Goal: Task Accomplishment & Management: Manage account settings

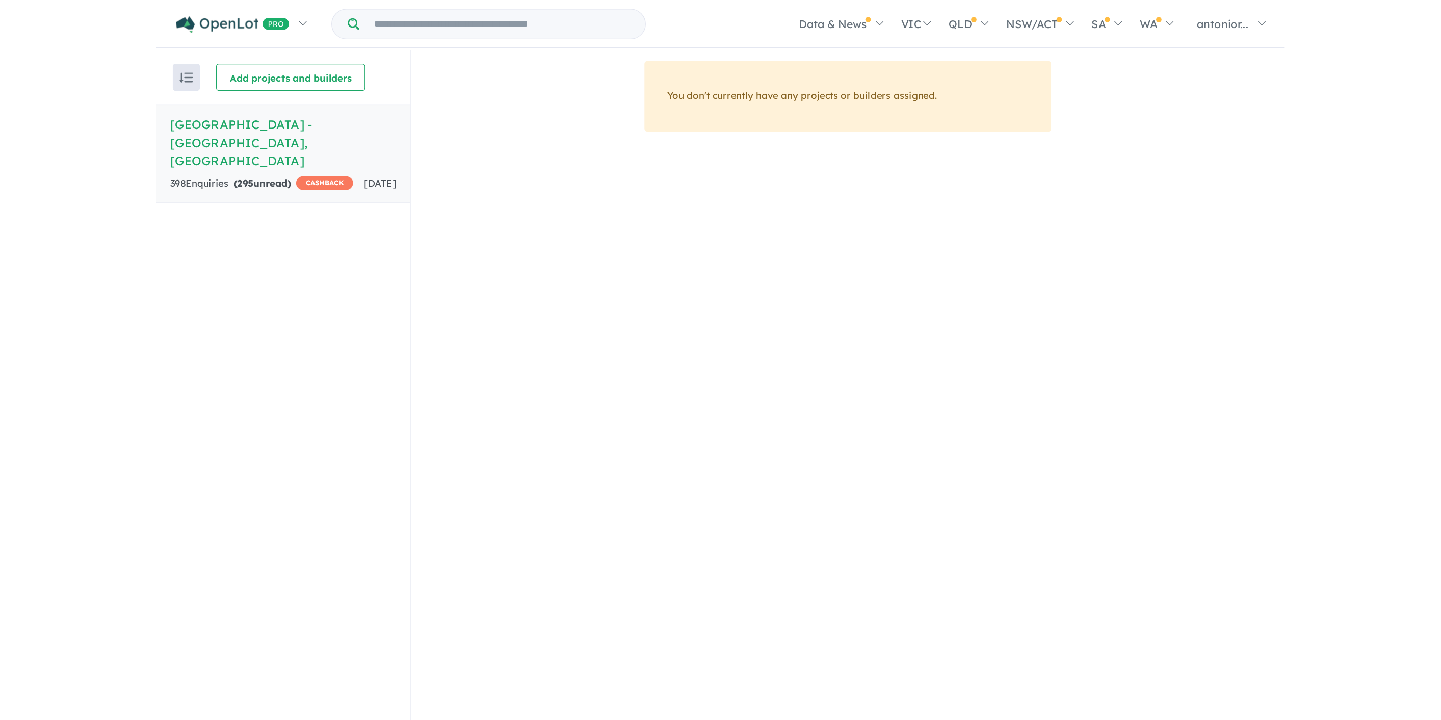
scroll to position [1, 0]
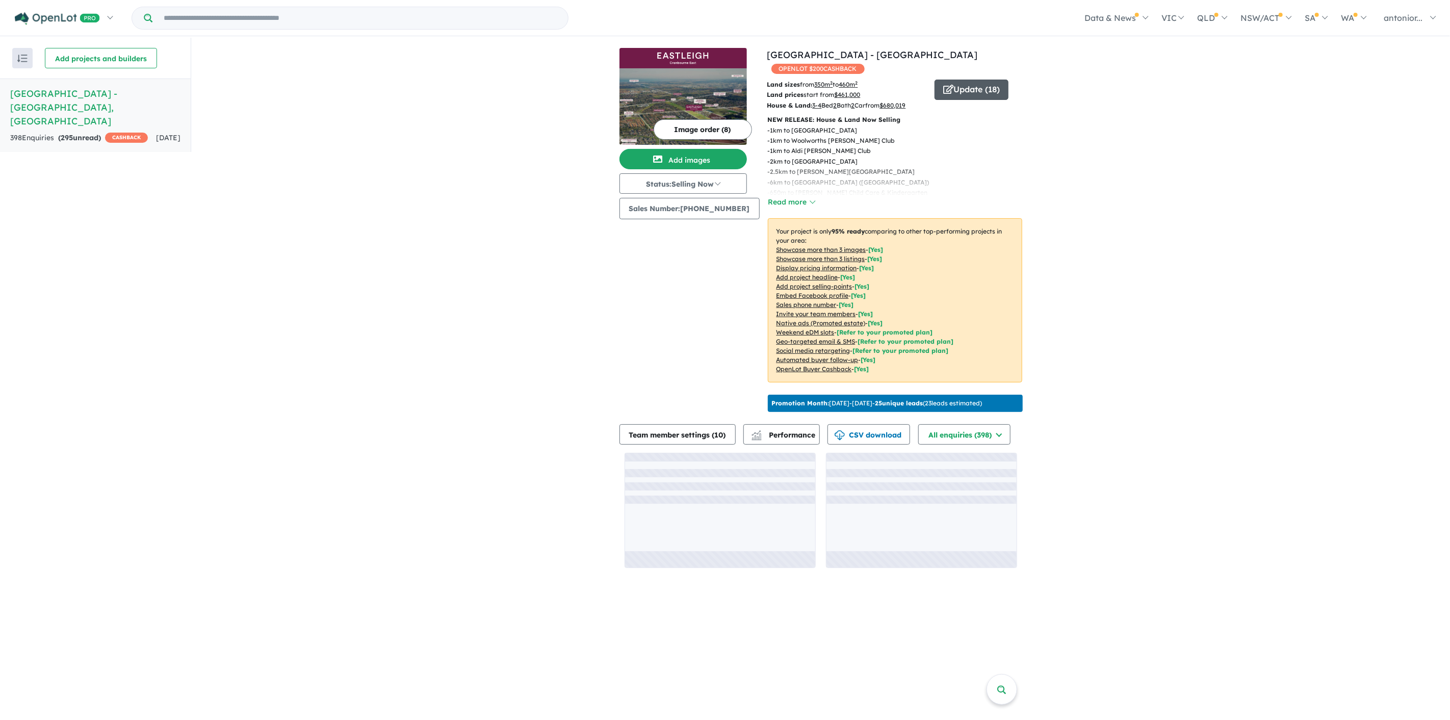
click at [970, 80] on button "Update ( 18 )" at bounding box center [971, 90] width 74 height 20
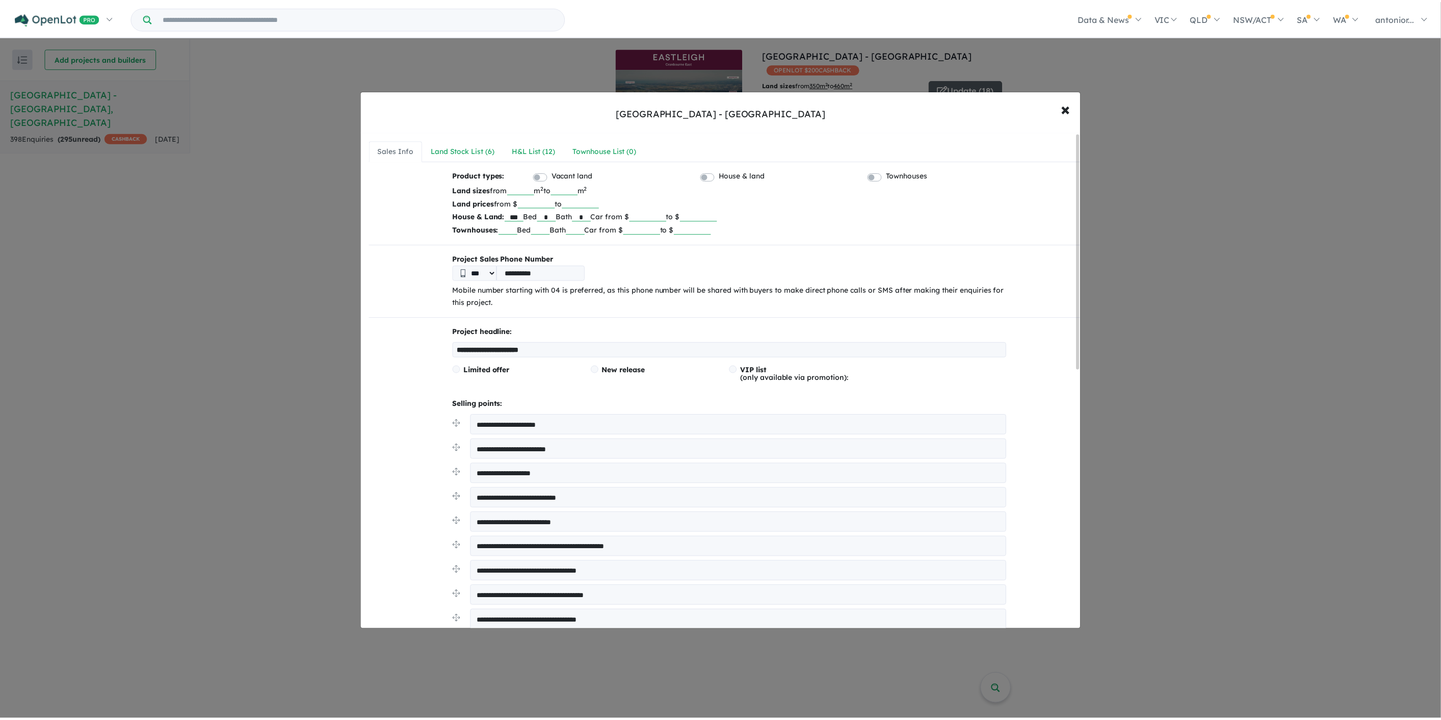
scroll to position [1, 0]
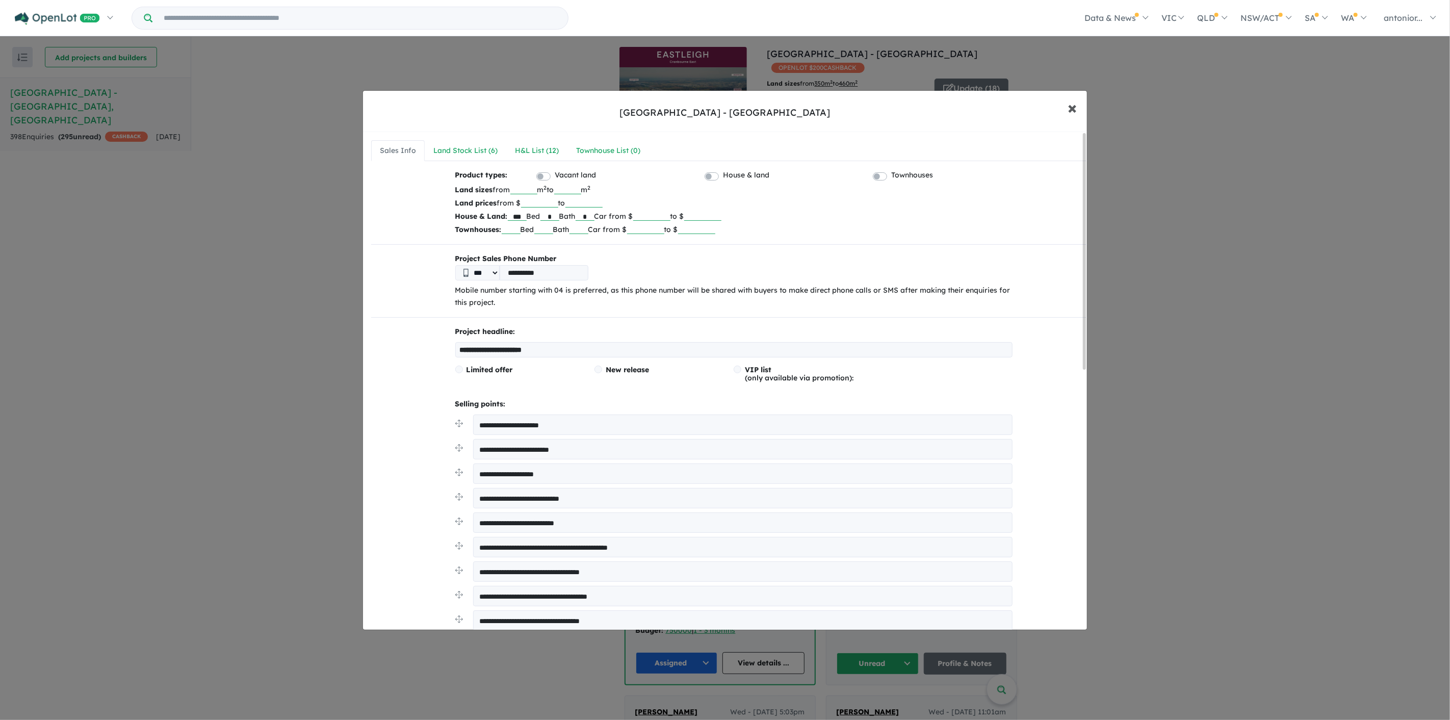
click at [1071, 103] on span "×" at bounding box center [1071, 107] width 9 height 22
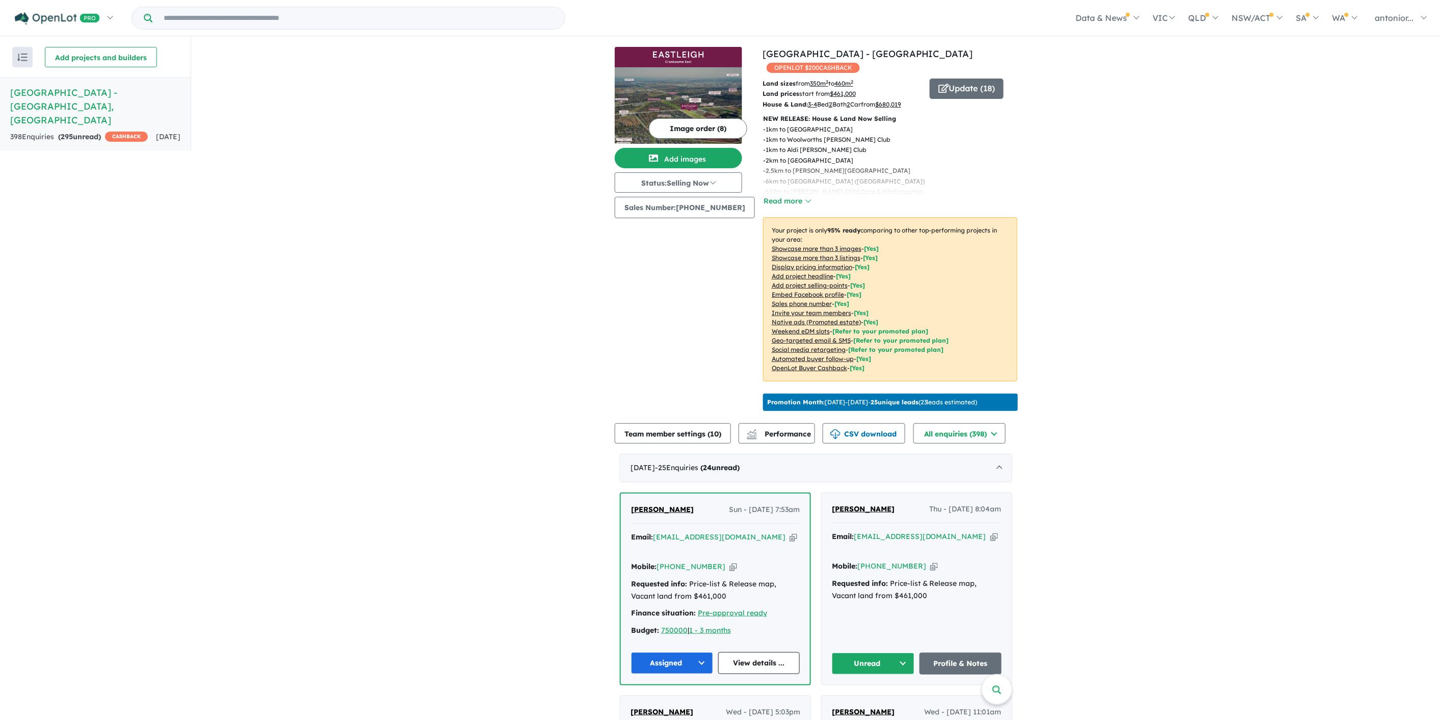
scroll to position [0, 0]
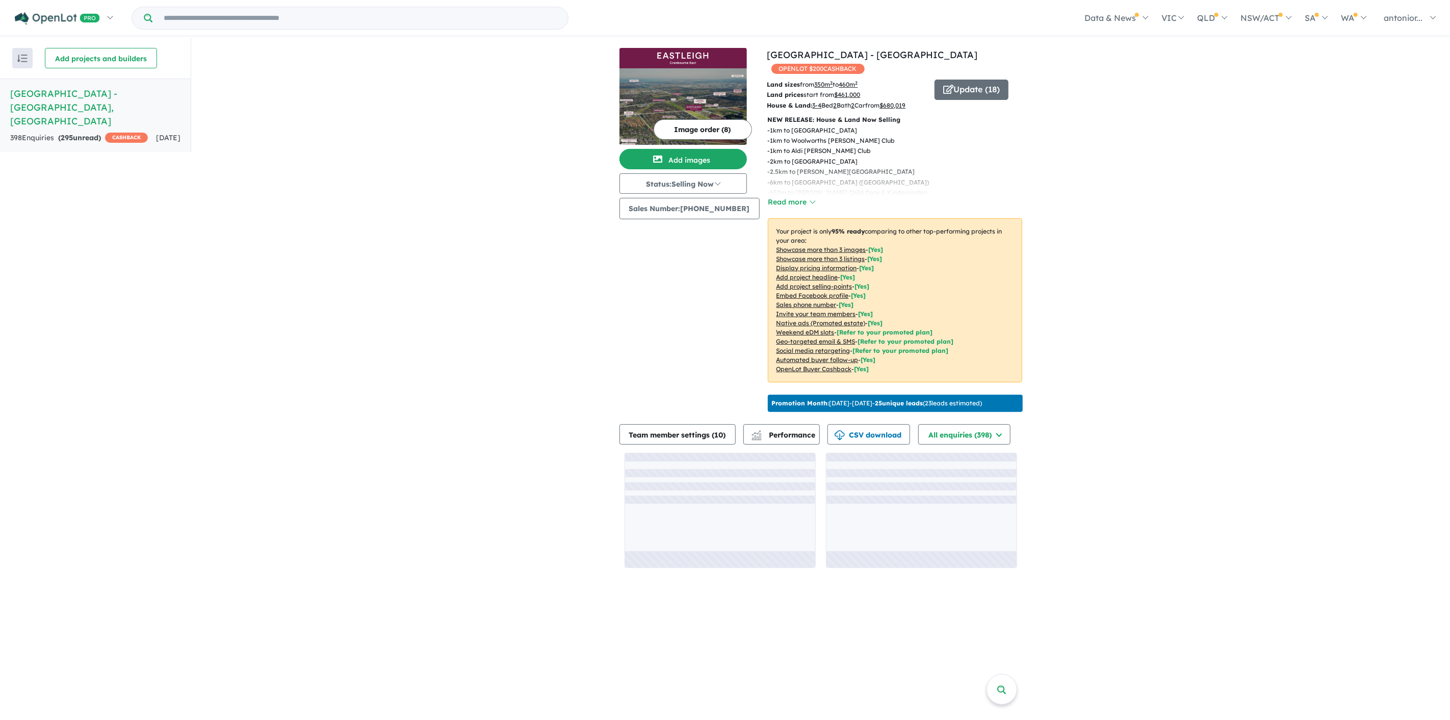
click at [122, 97] on h5 "Eastleigh - Cranbourne East , VIC" at bounding box center [95, 107] width 170 height 41
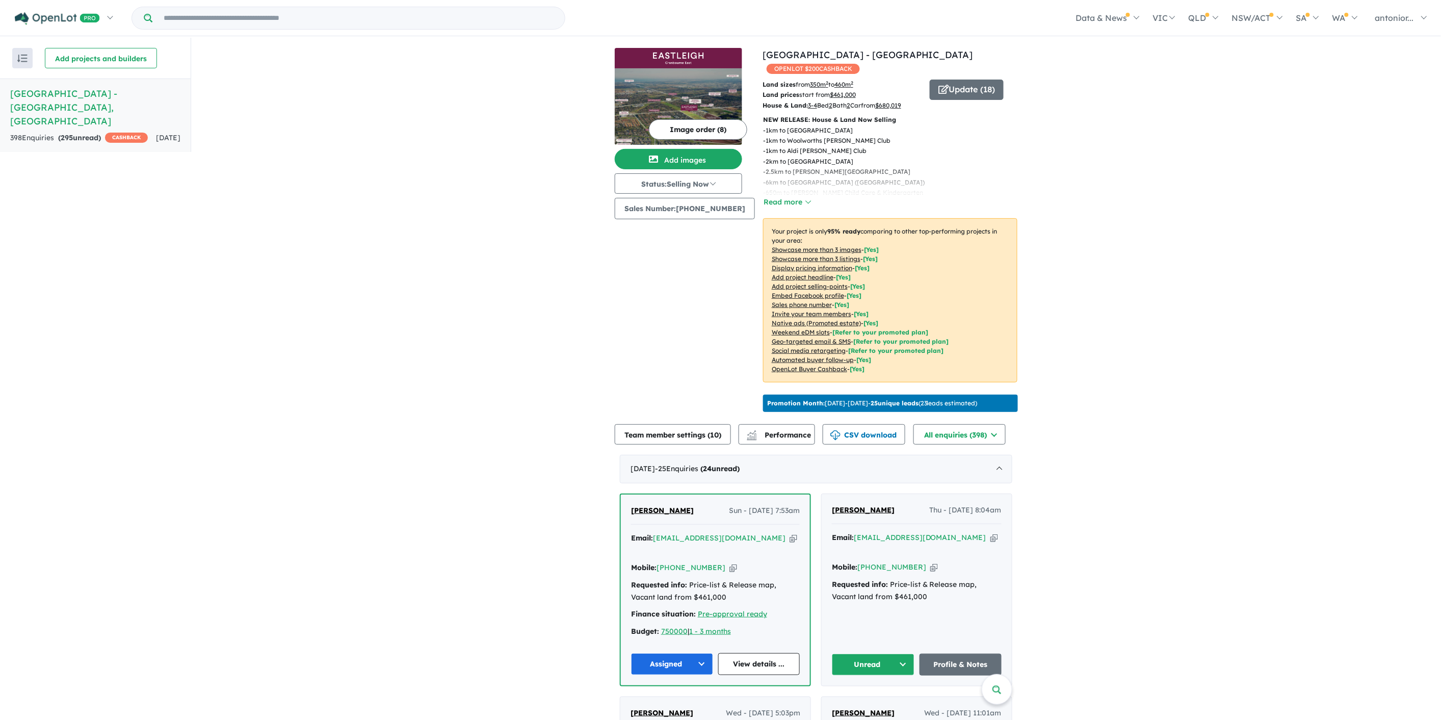
click at [53, 93] on h5 "Eastleigh - Cranbourne East , VIC" at bounding box center [95, 107] width 170 height 41
click at [38, 132] on div "398 Enquir ies ( 295 unread) CASHBACK" at bounding box center [79, 138] width 138 height 12
drag, startPoint x: 455, startPoint y: 235, endPoint x: 622, endPoint y: -69, distance: 347.0
click at [698, 100] on img at bounding box center [678, 106] width 127 height 76
